Goal: Register for event/course

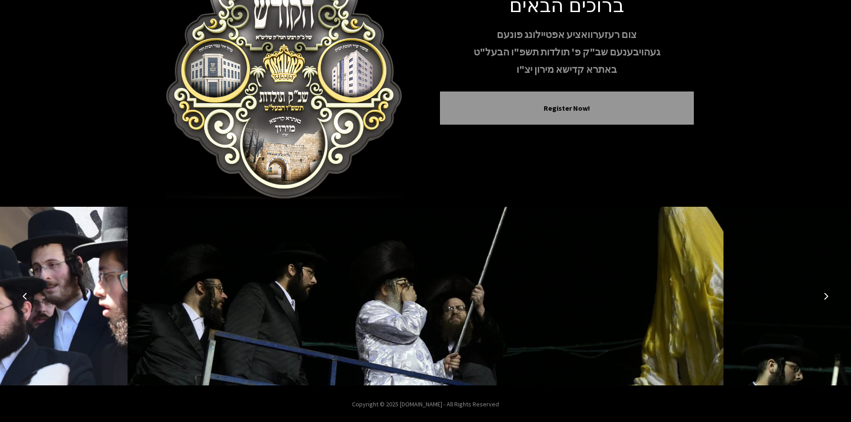
scroll to position [77, 0]
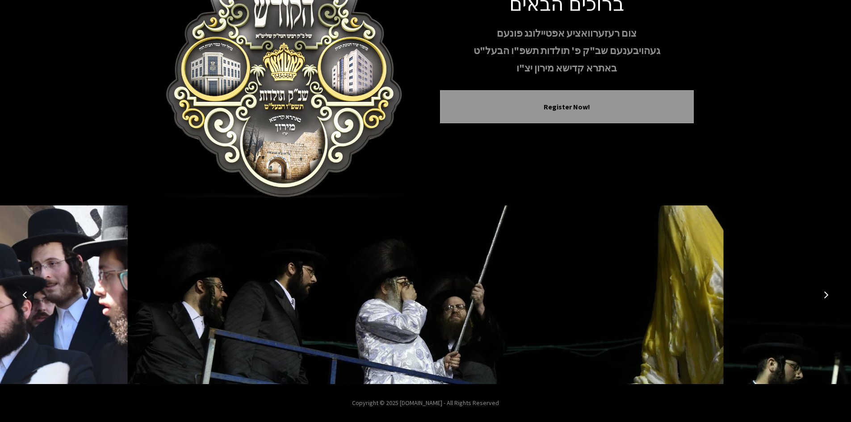
click at [827, 298] on button "Next image" at bounding box center [825, 294] width 21 height 21
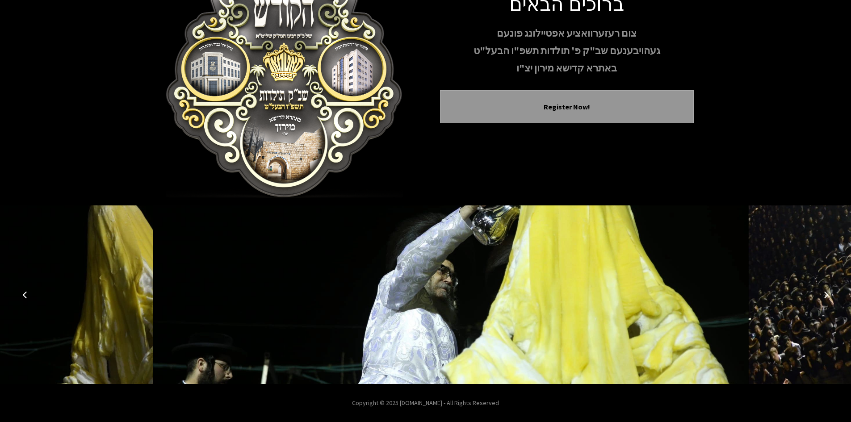
click at [827, 298] on button "Next image" at bounding box center [825, 294] width 21 height 21
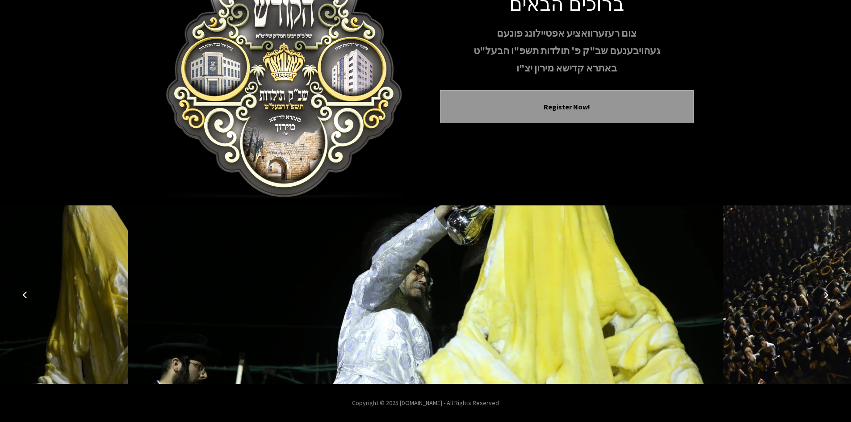
click at [826, 297] on icon "Next image" at bounding box center [825, 294] width 7 height 7
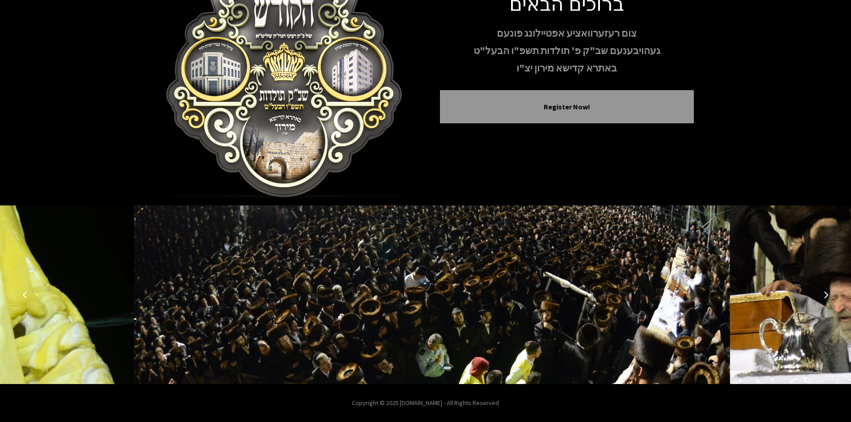
click at [826, 297] on icon "Next image" at bounding box center [825, 294] width 7 height 7
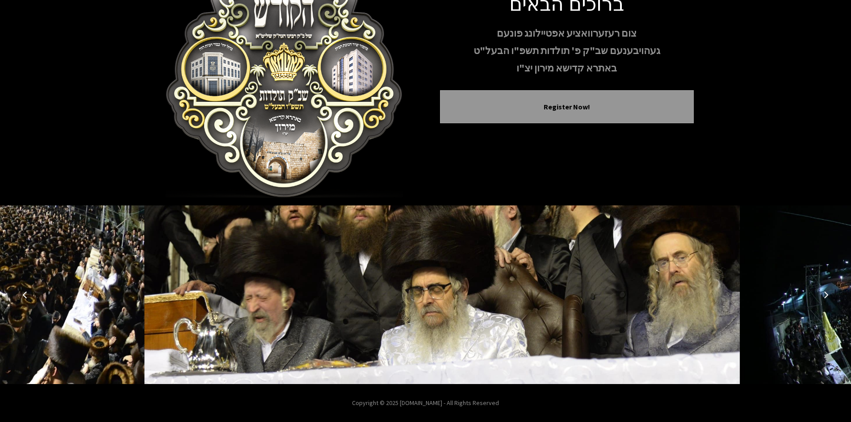
click at [826, 297] on icon "Next image" at bounding box center [825, 294] width 7 height 7
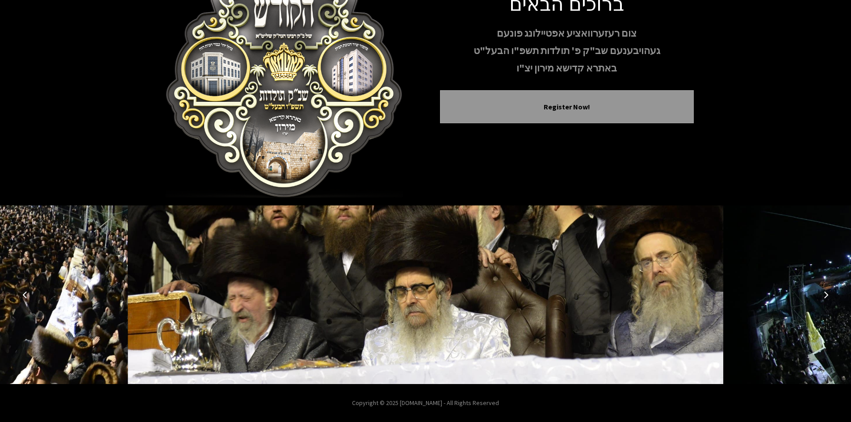
click at [826, 297] on icon "Next image" at bounding box center [825, 294] width 7 height 7
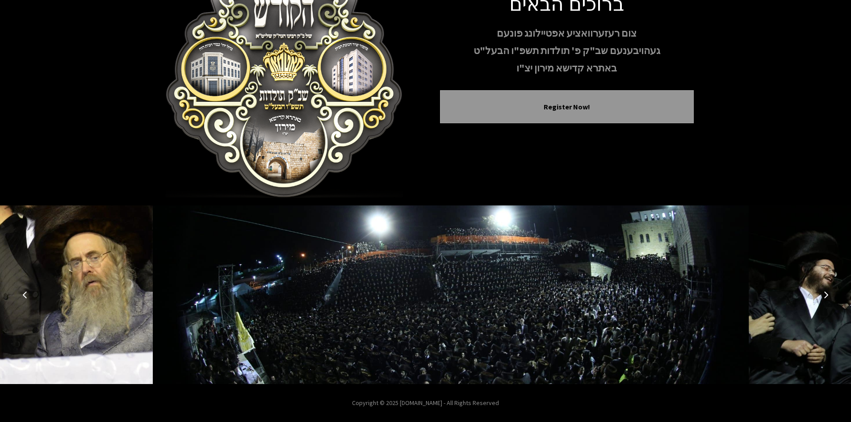
click at [826, 297] on icon "Next image" at bounding box center [825, 294] width 7 height 7
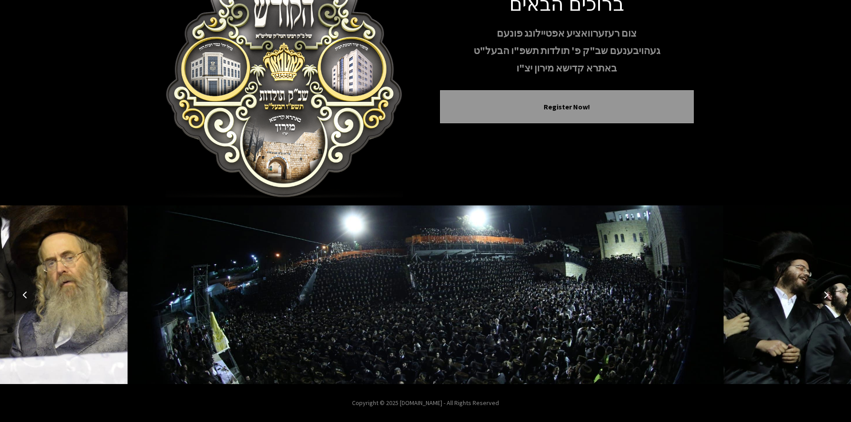
click at [826, 297] on icon "Next image" at bounding box center [825, 294] width 7 height 7
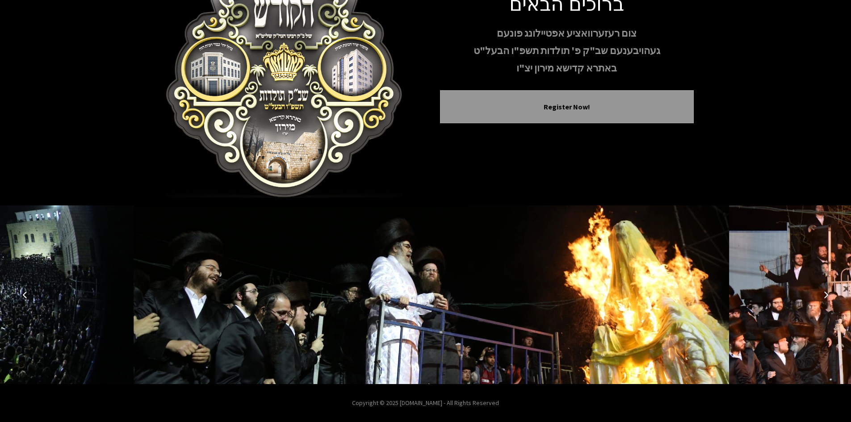
click at [826, 297] on icon "Next image" at bounding box center [825, 294] width 7 height 7
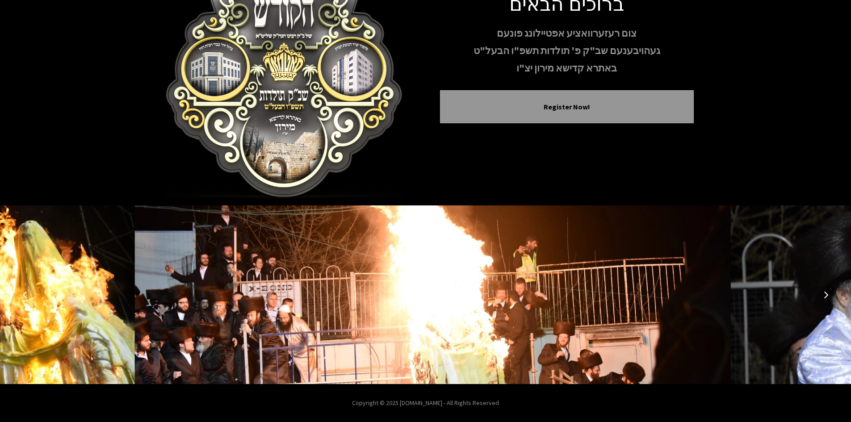
click at [826, 297] on icon "Next image" at bounding box center [825, 294] width 7 height 7
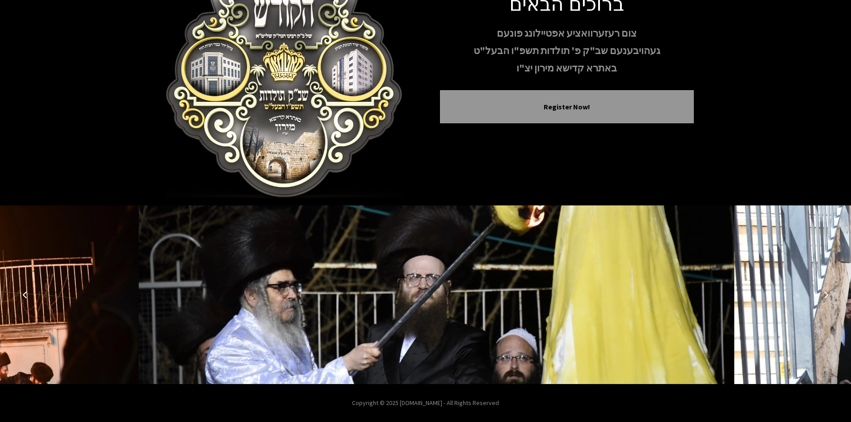
click at [826, 297] on icon "Next image" at bounding box center [825, 294] width 7 height 7
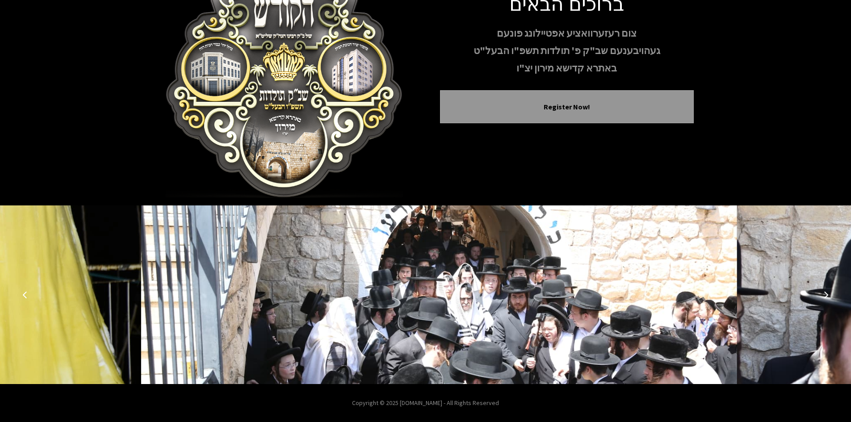
click at [826, 297] on icon "Next image" at bounding box center [825, 294] width 7 height 7
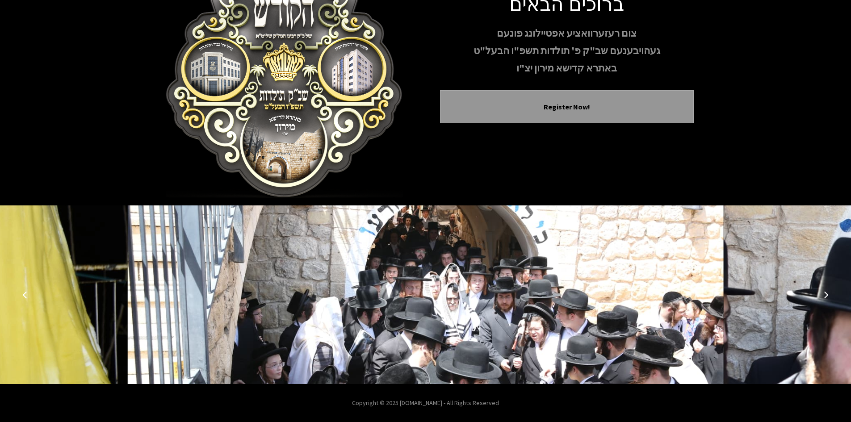
click at [826, 297] on icon "Next image" at bounding box center [825, 294] width 7 height 7
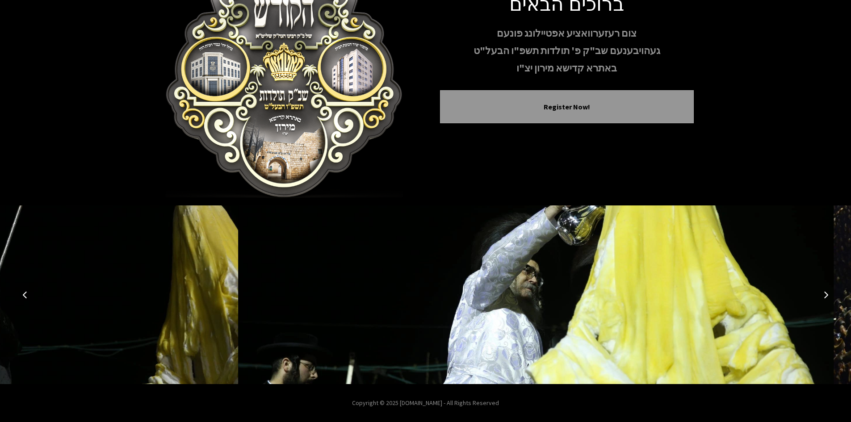
click at [26, 292] on icon "Previous image" at bounding box center [24, 294] width 7 height 7
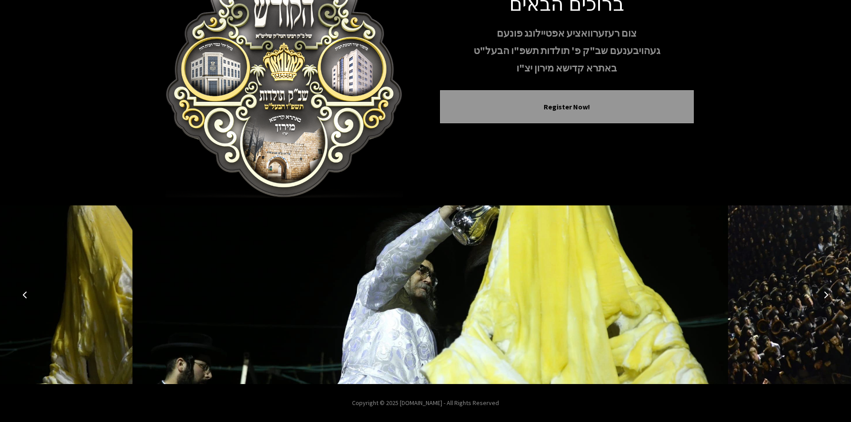
click at [23, 293] on icon "Previous image" at bounding box center [24, 294] width 7 height 7
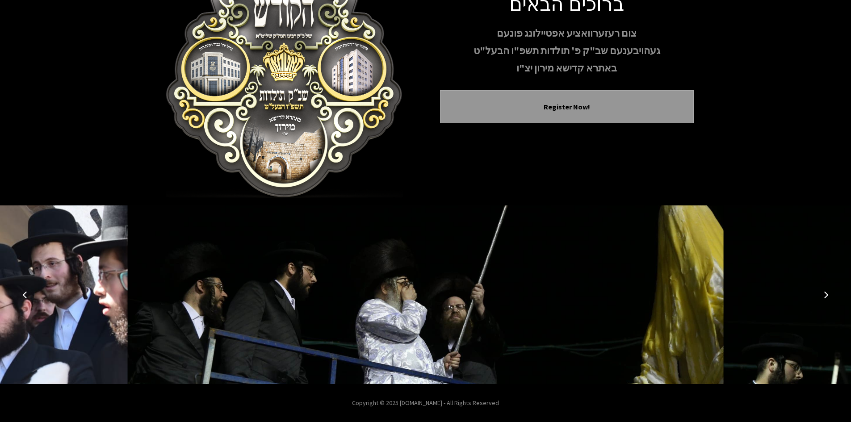
click at [23, 293] on icon "Previous image" at bounding box center [24, 294] width 7 height 7
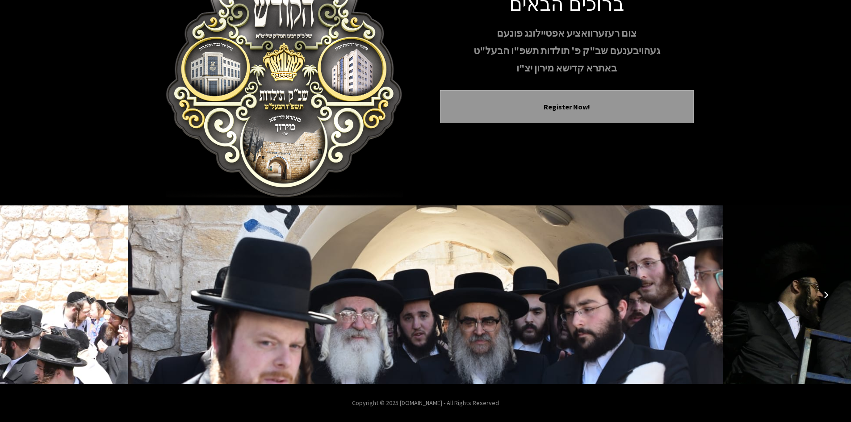
click at [23, 293] on icon "Previous image" at bounding box center [24, 294] width 7 height 7
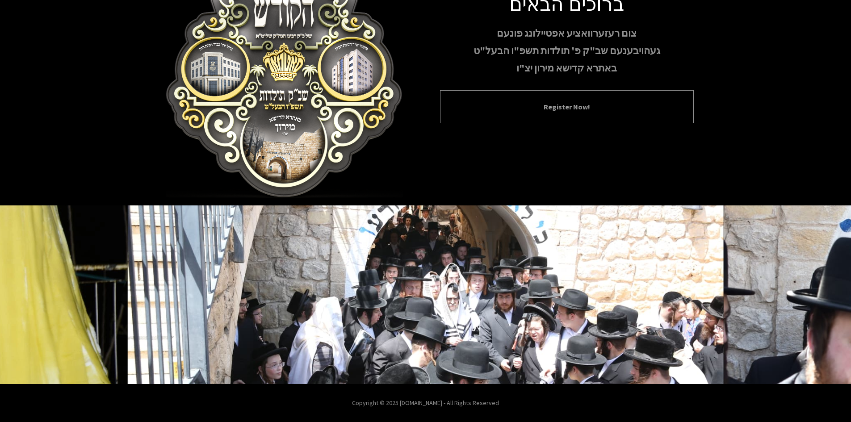
click at [557, 113] on div "Register Now!" at bounding box center [567, 106] width 254 height 33
click at [553, 113] on div "Register Now!" at bounding box center [567, 106] width 254 height 33
click at [553, 103] on button "Register Now!" at bounding box center [566, 106] width 231 height 11
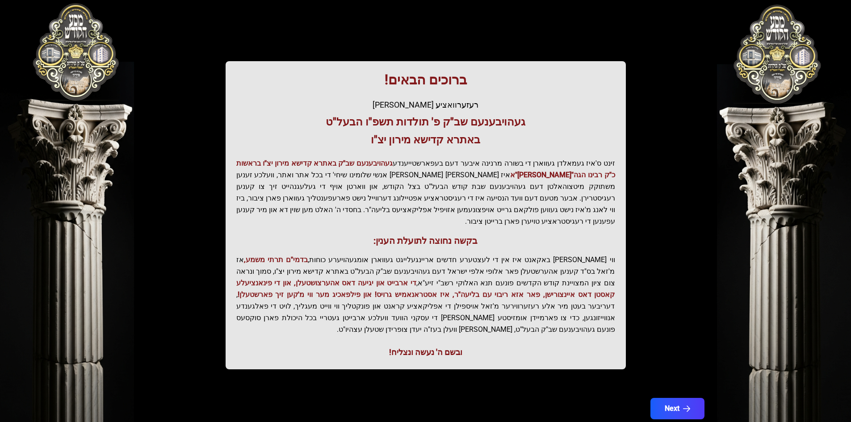
scroll to position [95, 0]
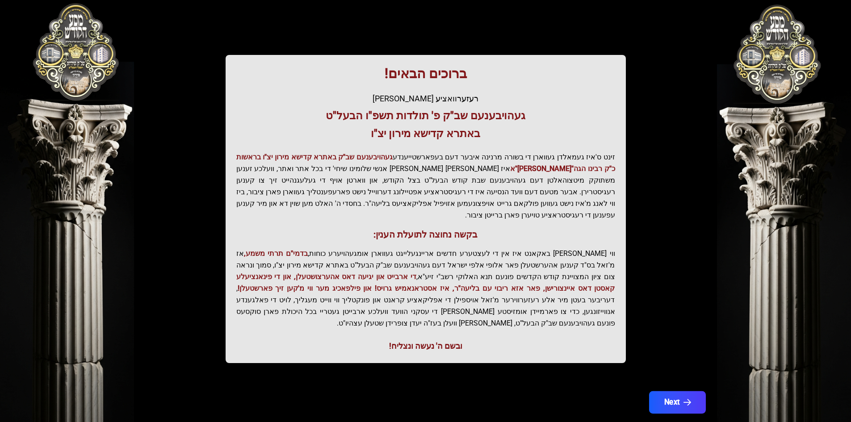
click at [668, 391] on button "Next" at bounding box center [677, 402] width 57 height 22
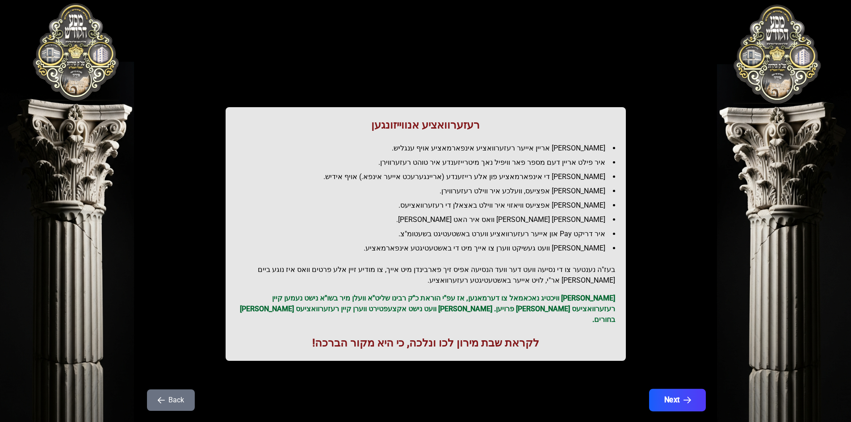
click at [670, 389] on button "Next" at bounding box center [677, 400] width 57 height 22
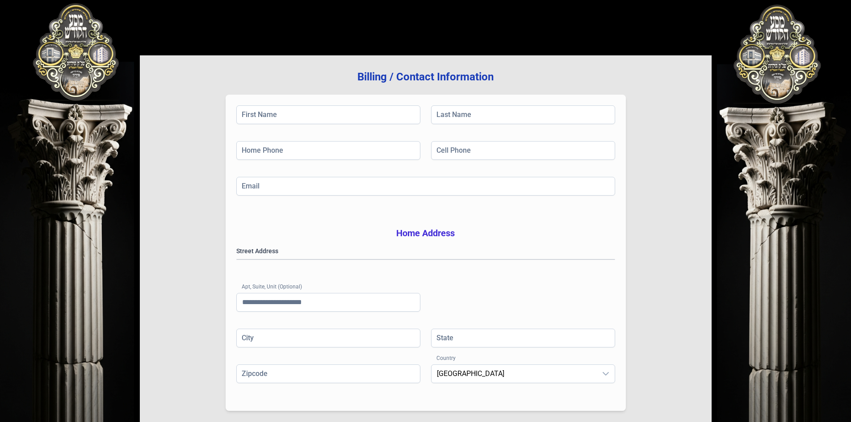
scroll to position [131, 0]
